Goal: Find specific page/section: Find specific page/section

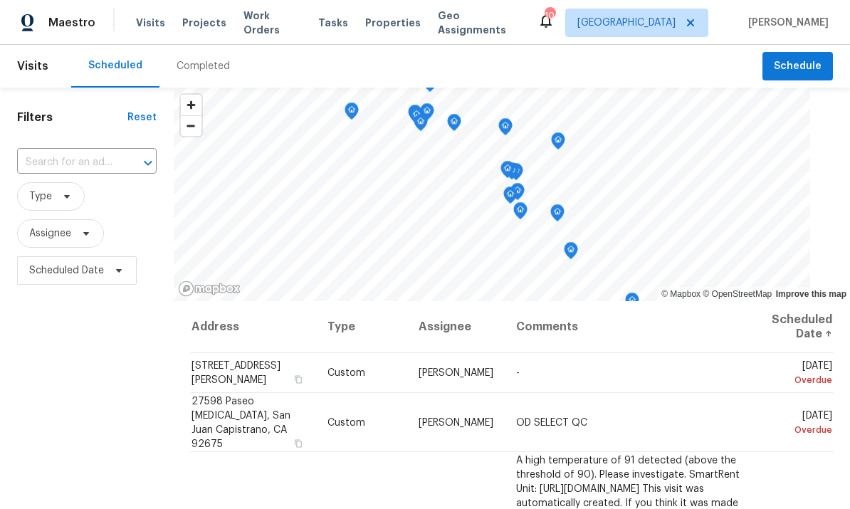
click at [394, 28] on span "Properties" at bounding box center [393, 23] width 56 height 14
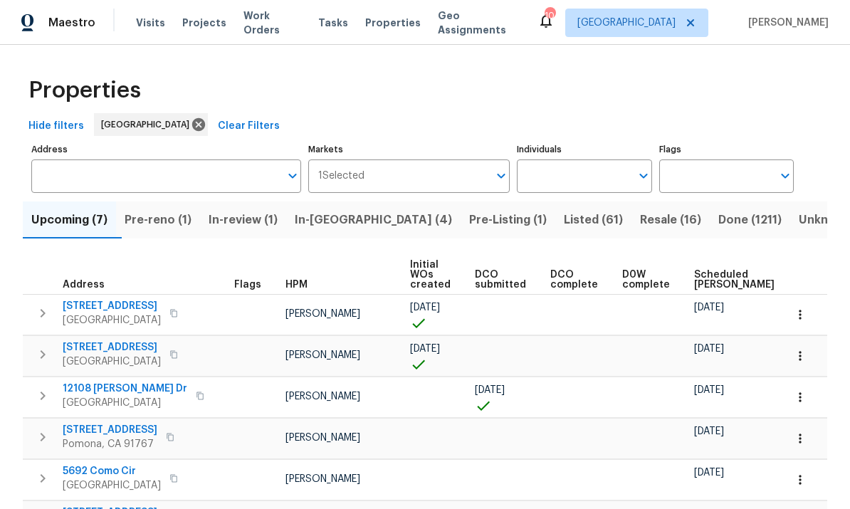
click at [583, 188] on input "Individuals" at bounding box center [573, 176] width 113 height 33
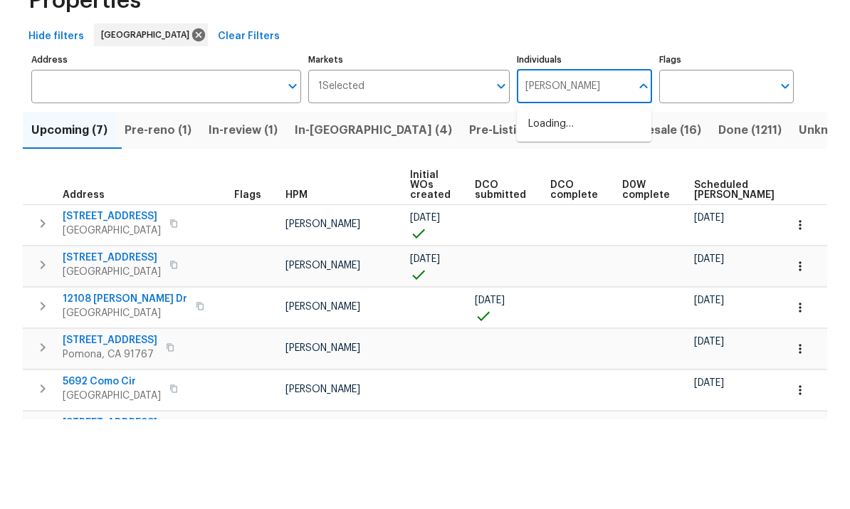
type input "[PERSON_NAME]"
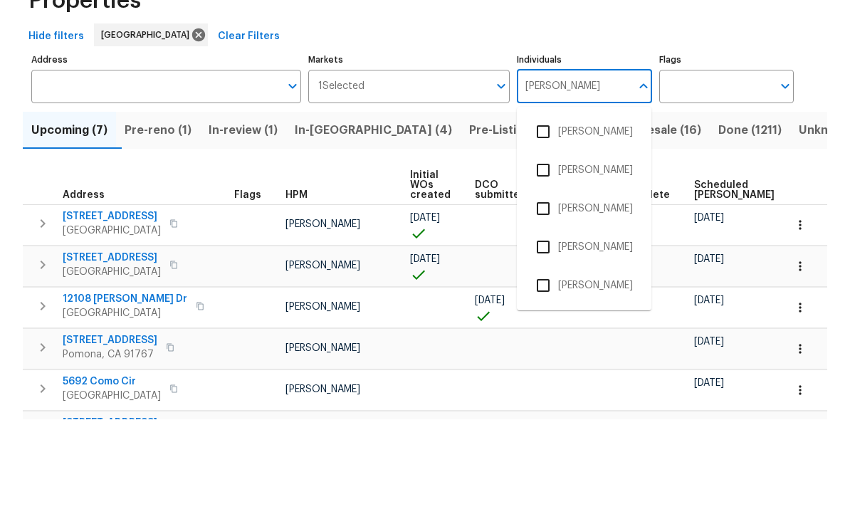
scroll to position [53, 0]
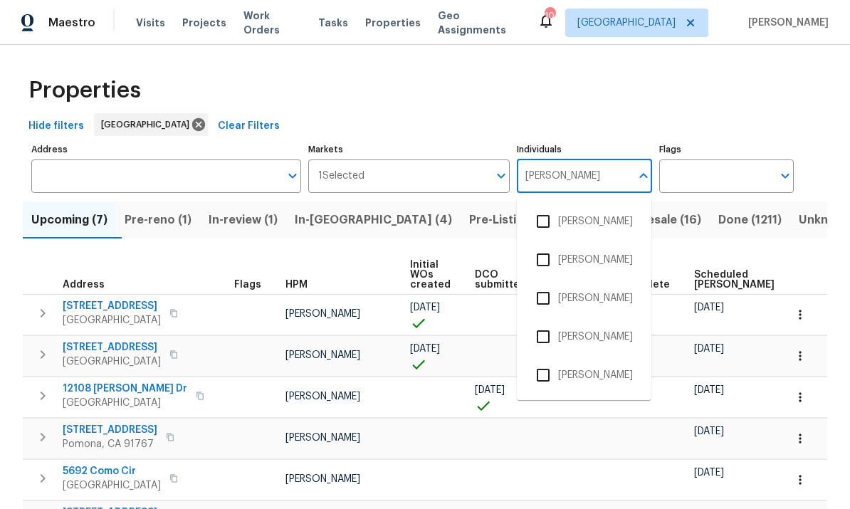
click at [545, 360] on input "checkbox" at bounding box center [544, 375] width 30 height 30
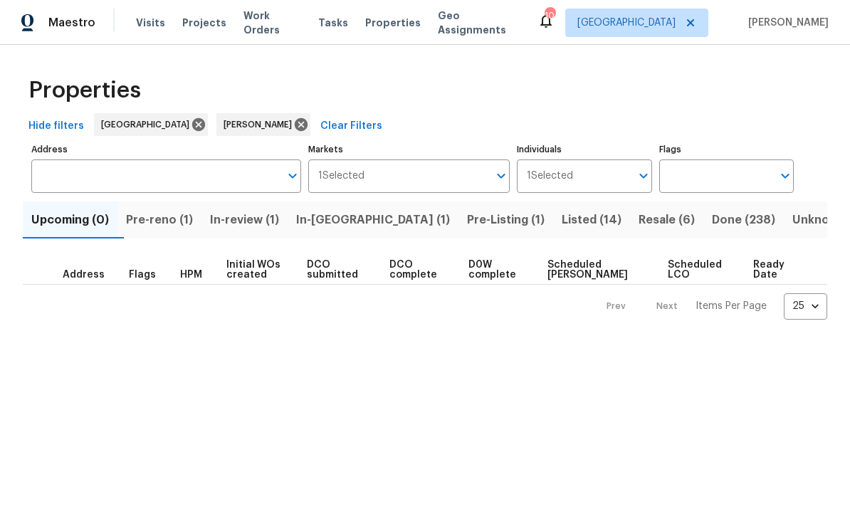
click at [180, 219] on span "Pre-reno (1)" at bounding box center [159, 220] width 67 height 20
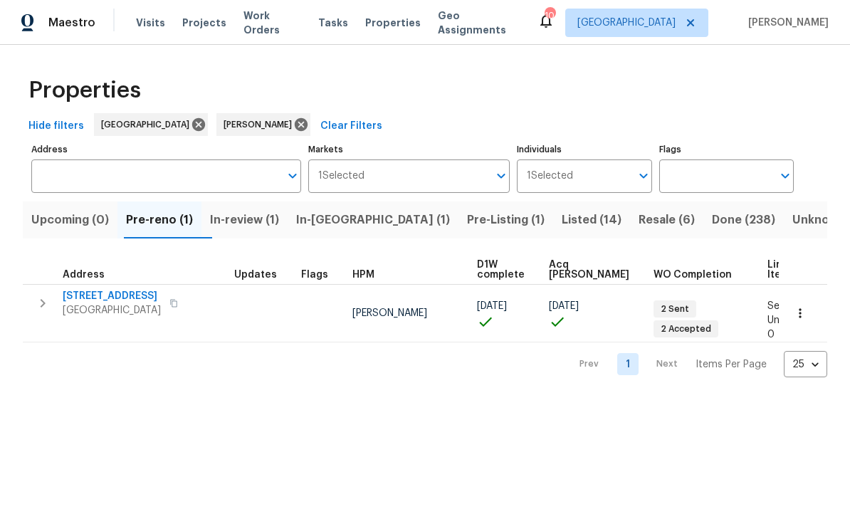
click at [345, 229] on span "In-[GEOGRAPHIC_DATA] (1)" at bounding box center [373, 220] width 154 height 20
